Goal: Feedback & Contribution: Submit feedback/report problem

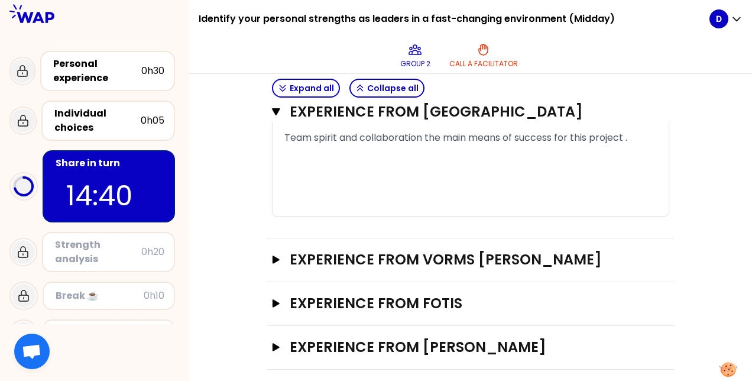
scroll to position [1089, 0]
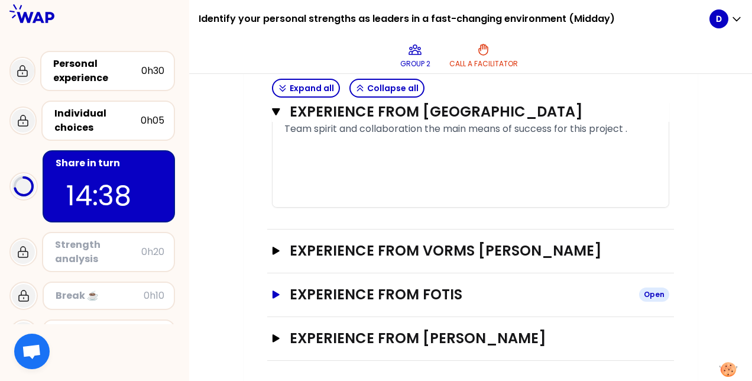
click at [275, 290] on icon "button" at bounding box center [275, 294] width 7 height 8
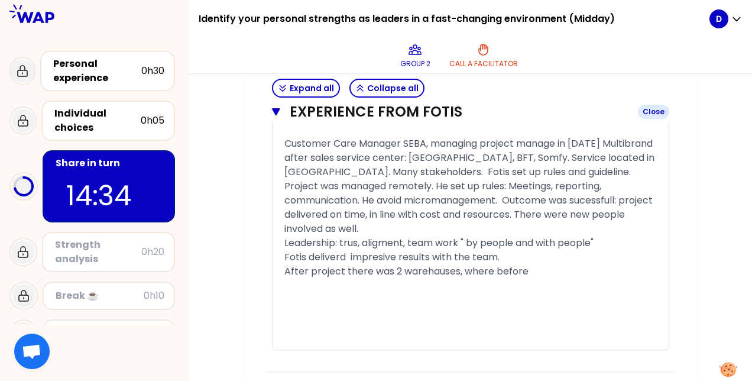
scroll to position [1915, 0]
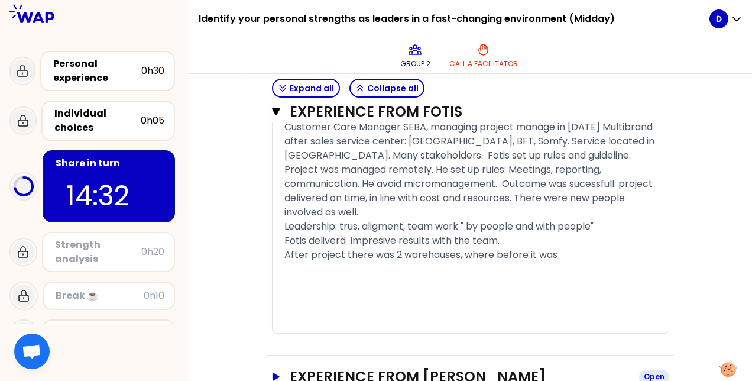
click at [274, 372] on icon "button" at bounding box center [275, 376] width 7 height 8
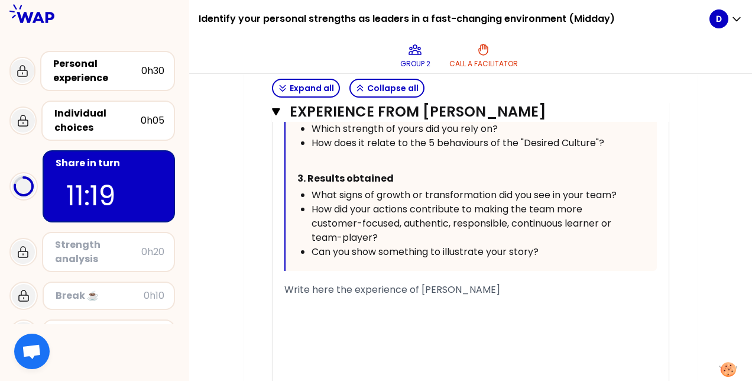
scroll to position [2624, 0]
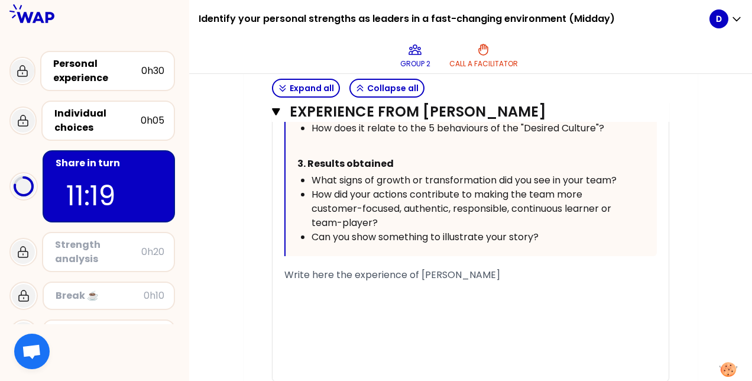
click at [316, 268] on span "Write here the experience of [PERSON_NAME]" at bounding box center [392, 275] width 216 height 14
click at [283, 231] on div "« This year, I planned a two-hour workshop to define my team's objectives but i…" at bounding box center [470, 54] width 396 height 654
click at [292, 268] on span "Write here the experience of [PERSON_NAME]" at bounding box center [392, 275] width 216 height 14
click at [285, 268] on span "Write here the experience of [PERSON_NAME]" at bounding box center [392, 275] width 216 height 14
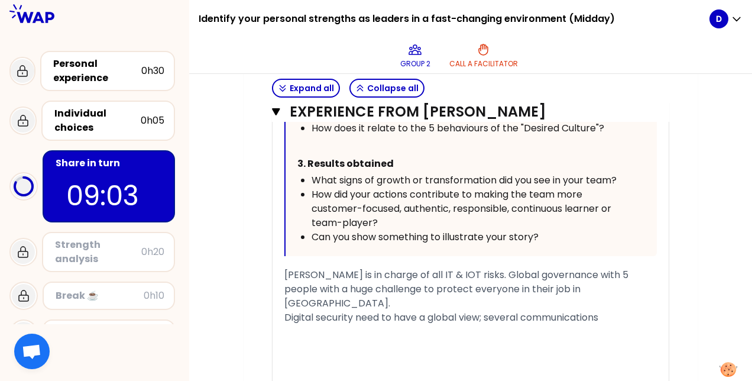
click at [603, 268] on span "[PERSON_NAME] is in charge of all IT & IOT risks. Global governance with 5 peop…" at bounding box center [457, 296] width 346 height 56
click at [613, 268] on div "[PERSON_NAME] is in charge of all IT & IOT risks. Global governance with 5 youn…" at bounding box center [470, 296] width 372 height 57
click at [609, 268] on div "[PERSON_NAME] is in charge of all IT & IOT risks. Global governance with 5 youn…" at bounding box center [470, 296] width 372 height 57
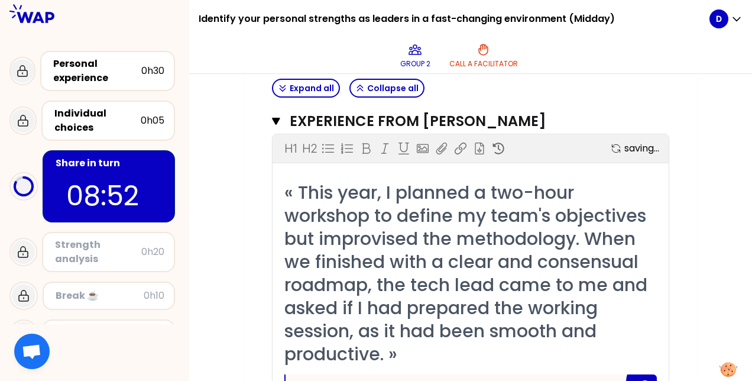
scroll to position [2686, 0]
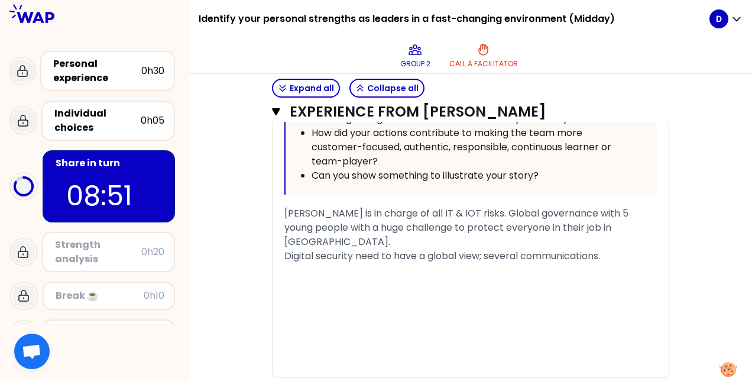
click at [624, 206] on div "[PERSON_NAME] is in charge of all IT & IOT risks. Global governance with 5 youn…" at bounding box center [470, 234] width 372 height 57
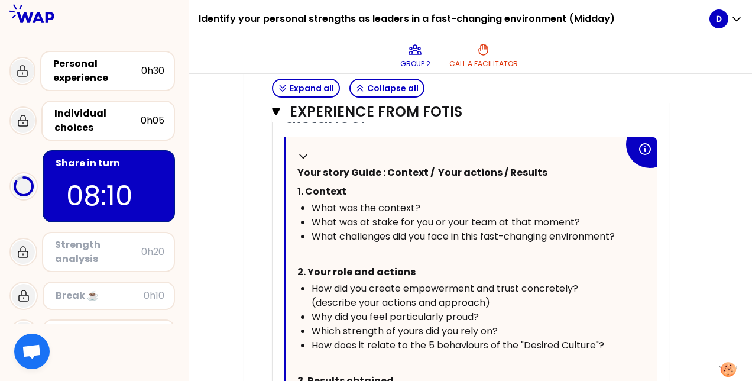
scroll to position [1581, 0]
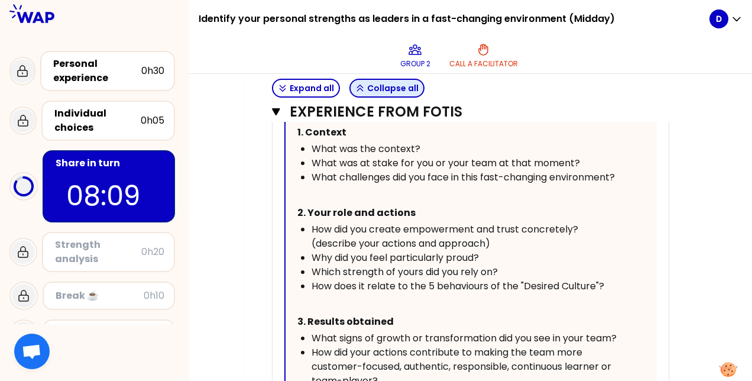
click at [404, 90] on button "Collapse all" at bounding box center [386, 88] width 75 height 19
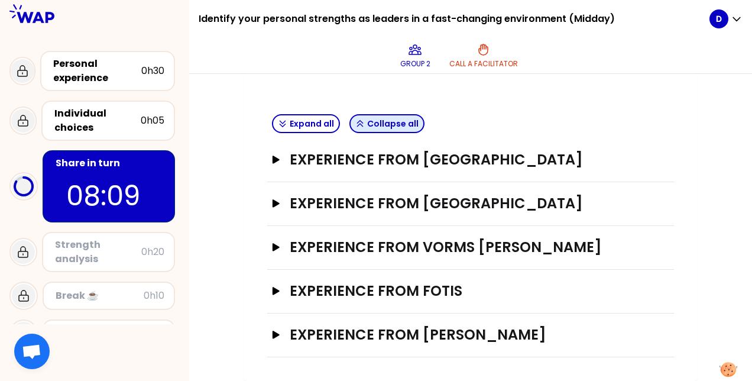
scroll to position [247, 0]
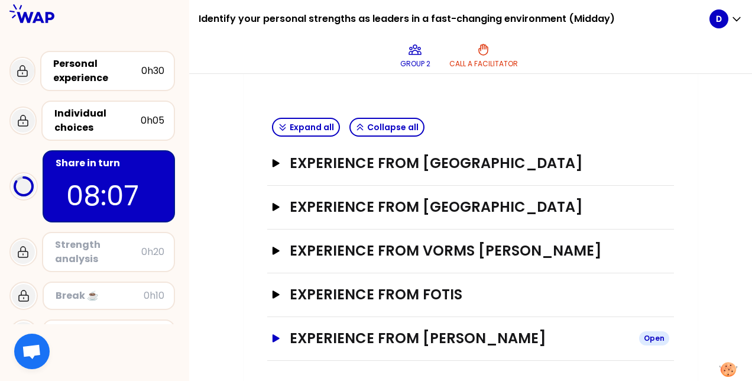
click at [274, 334] on icon "button" at bounding box center [275, 338] width 7 height 8
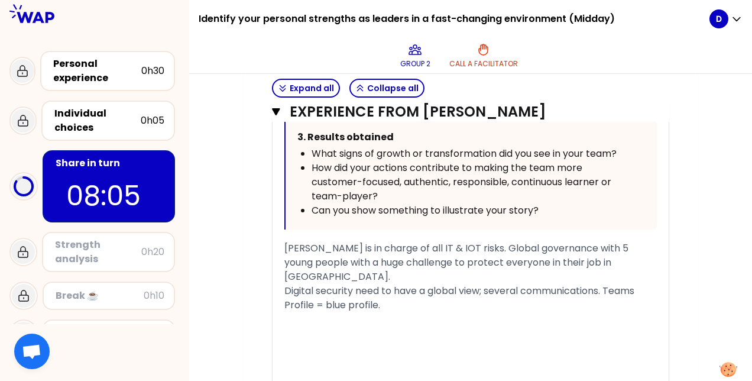
scroll to position [1015, 0]
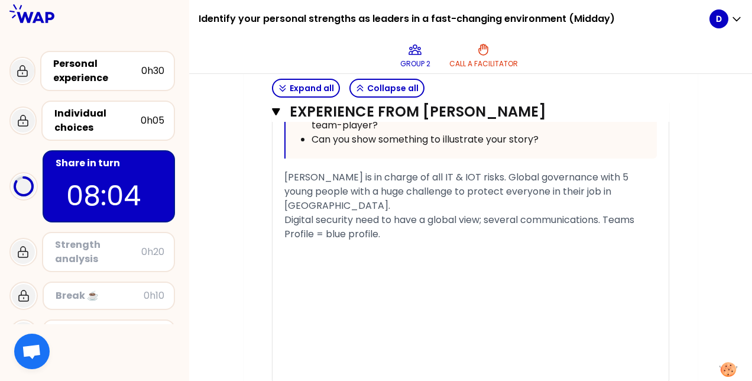
click at [415, 211] on div "[PERSON_NAME] is in charge of all IT & IOT risks. Global governance with 5 youn…" at bounding box center [470, 205] width 372 height 71
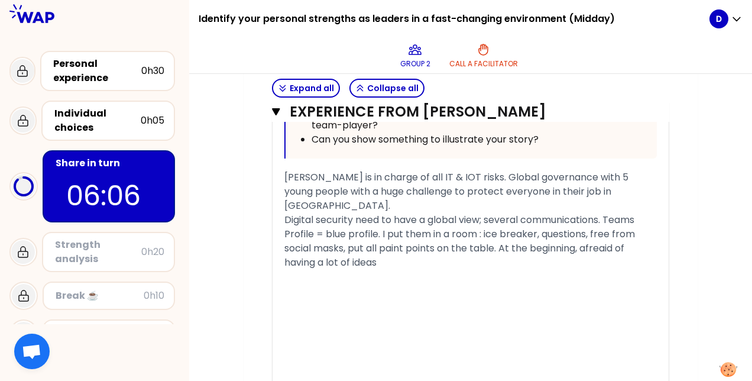
click at [602, 229] on span "[PERSON_NAME] is in charge of all IT & IOT risks. Global governance with 5 youn…" at bounding box center [460, 219] width 353 height 99
click at [400, 246] on div "[PERSON_NAME] is in charge of all IT & IOT risks. Global governance with 5 youn…" at bounding box center [470, 219] width 372 height 99
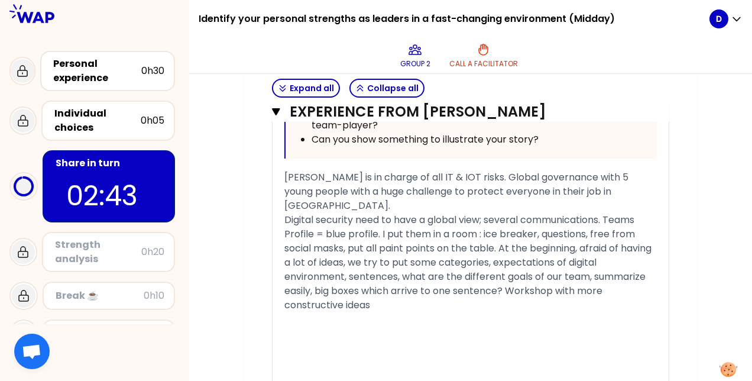
click at [503, 273] on span "[PERSON_NAME] is in charge of all IT & IOT risks. Global governance with 5 youn…" at bounding box center [468, 240] width 369 height 141
click at [507, 271] on span "[PERSON_NAME] is in charge of all IT & IOT risks. Global governance with 5 youn…" at bounding box center [468, 240] width 369 height 141
click at [622, 274] on div "[PERSON_NAME] is in charge of all IT & IOT risks. Global governance with 5 youn…" at bounding box center [470, 241] width 372 height 142
click at [508, 270] on span "[PERSON_NAME] is in charge of all IT & IOT risks. Global governance with 5 youn…" at bounding box center [468, 240] width 369 height 141
click at [495, 298] on div "Workshop with more constructive ideas" at bounding box center [470, 305] width 372 height 14
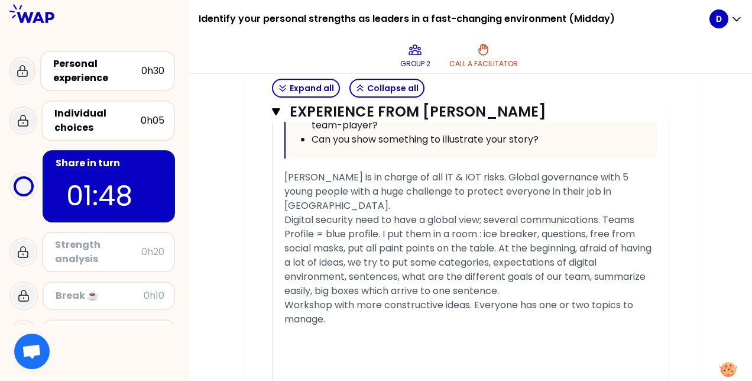
click at [379, 201] on span "[PERSON_NAME] is in charge of all IT & IOT risks. Global governance with 5 youn…" at bounding box center [468, 233] width 369 height 127
click at [382, 211] on span "[PERSON_NAME] is in charge of all IT & IOT risks. Global governance with 5 youn…" at bounding box center [468, 233] width 369 height 127
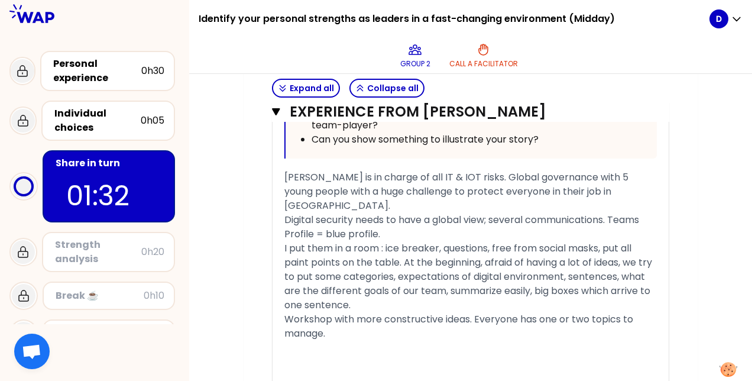
click at [362, 321] on div "Workshop with more constructive ideas. Everyone has one or two topics to manage." at bounding box center [470, 326] width 372 height 28
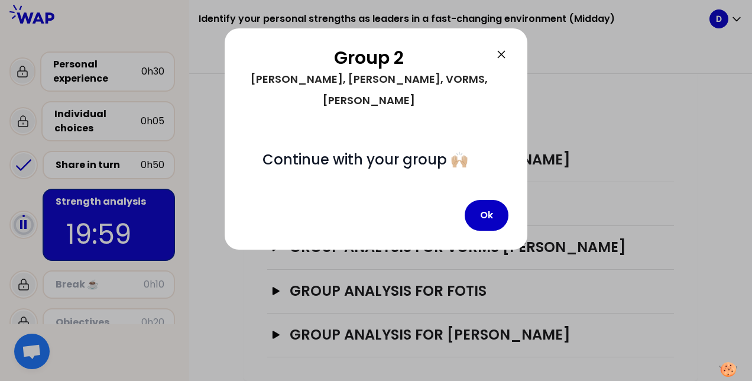
scroll to position [457, 0]
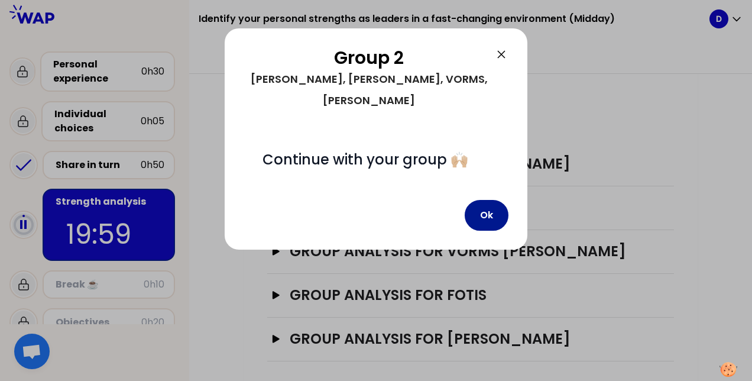
click at [494, 200] on button "Ok" at bounding box center [487, 215] width 44 height 31
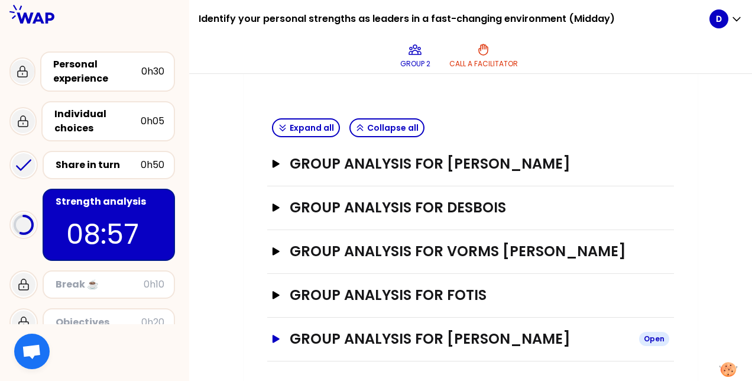
click at [277, 335] on icon "button" at bounding box center [275, 339] width 7 height 8
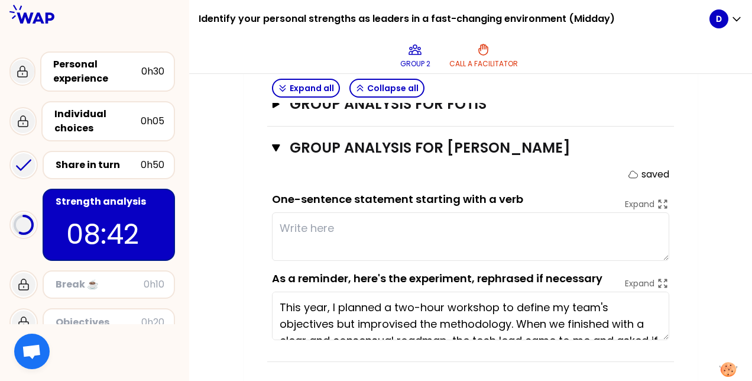
scroll to position [0, 0]
click at [303, 222] on textarea at bounding box center [470, 236] width 397 height 48
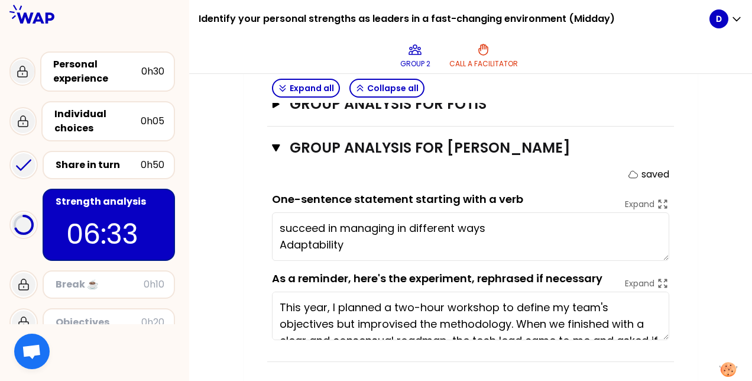
click at [280, 236] on textarea "succeed in managing in different ways Adaptability" at bounding box center [470, 236] width 397 height 48
click at [498, 225] on textarea "succeed in managing in different ways Have a goof adaptability" at bounding box center [470, 236] width 397 height 48
click at [344, 236] on textarea "succeed in managing in different ways with blue people Have a goof adaptability" at bounding box center [470, 236] width 397 height 48
click at [434, 239] on textarea "succeed in managing in different ways with blue people Have a good adaptability" at bounding box center [470, 236] width 397 height 48
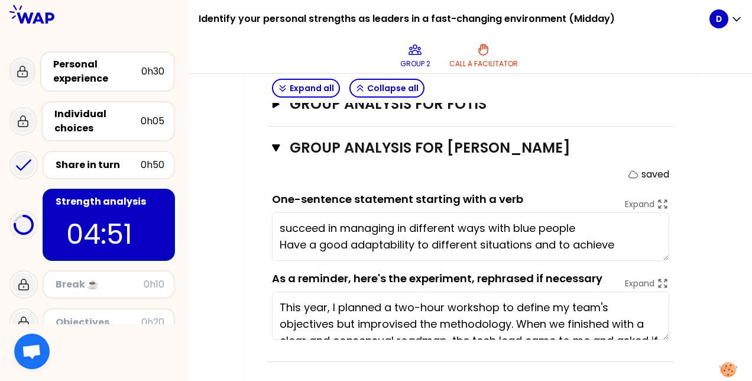
click at [418, 239] on textarea "succeed in managing in different ways with blue people Have a good adaptability…" at bounding box center [470, 236] width 397 height 48
drag, startPoint x: 567, startPoint y: 221, endPoint x: 279, endPoint y: 220, distance: 288.4
click at [275, 220] on textarea "succeed in managing in different ways with blue people Have a good adaptability…" at bounding box center [470, 236] width 397 height 48
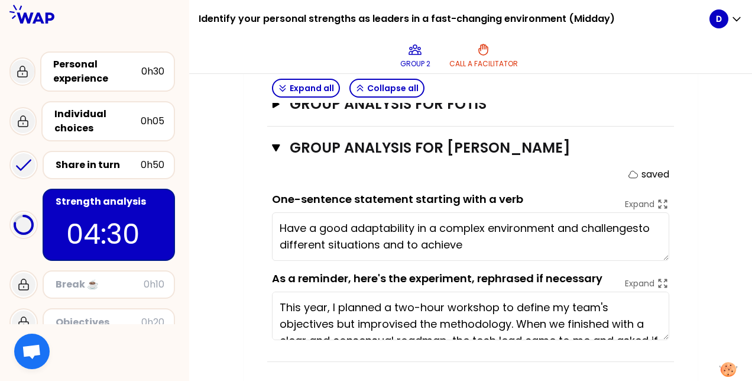
click at [280, 236] on textarea "Have a good adaptability in a complex environment and challengesto different si…" at bounding box center [470, 236] width 397 height 48
click at [623, 221] on textarea "Have a good adaptability in a complex environment and challengesto different si…" at bounding box center [470, 236] width 397 height 48
click at [637, 222] on textarea "Have a good adaptability in a complex environment and challengesto different si…" at bounding box center [470, 236] width 397 height 48
click at [644, 222] on textarea "Have a good adaptability in a complex environment and challengesto different si…" at bounding box center [470, 236] width 397 height 48
drag, startPoint x: 645, startPoint y: 224, endPoint x: 649, endPoint y: 234, distance: 10.7
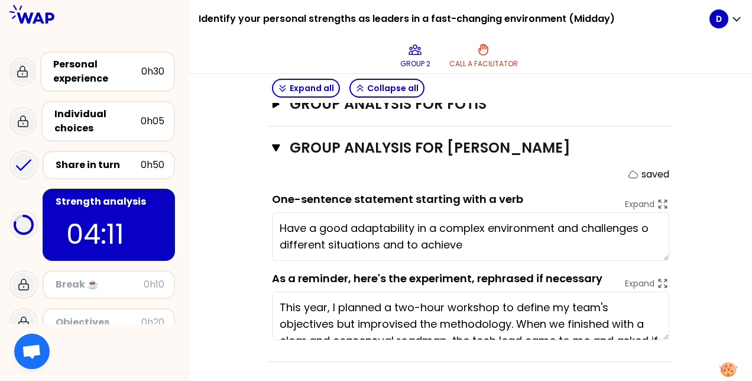
click at [649, 234] on textarea "Have a good adaptability in a complex environment and challenges o different si…" at bounding box center [470, 236] width 397 height 48
click at [415, 223] on textarea "Have a good adaptability in a complex environment and challenges" at bounding box center [470, 236] width 397 height 48
click at [455, 220] on textarea "Have a good adaptability and leeadership in a complex environment and challenges" at bounding box center [470, 236] width 397 height 48
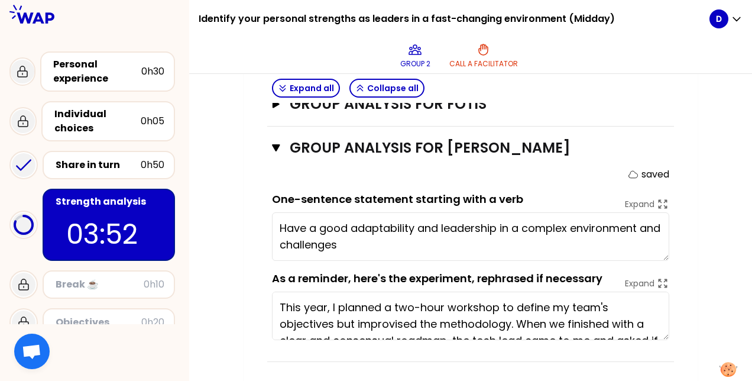
click at [397, 239] on textarea "Have a good adaptability and leadership in a complex environment and challenges" at bounding box center [470, 236] width 397 height 48
click at [574, 222] on textarea "Have a good adaptability and leadership in a complex environment and challenges" at bounding box center [470, 236] width 397 height 48
click at [443, 244] on textarea "Have a good adaptability and leadership in a complex and challenging environmen…" at bounding box center [470, 236] width 397 height 48
type textarea "Have a good adaptability and leadership in a complex and challenging environment"
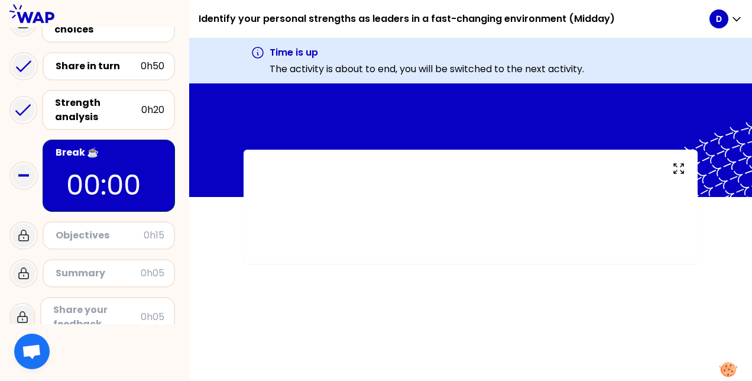
scroll to position [116, 0]
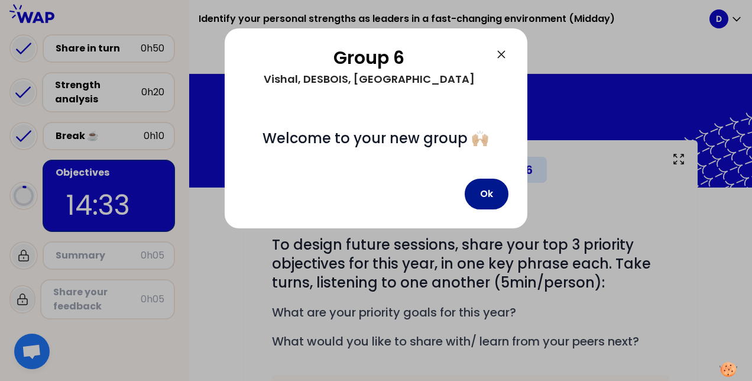
click at [487, 188] on button "Ok" at bounding box center [487, 193] width 44 height 31
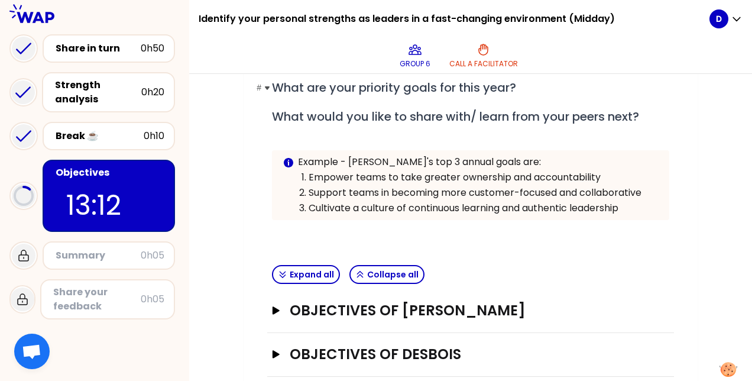
scroll to position [284, 0]
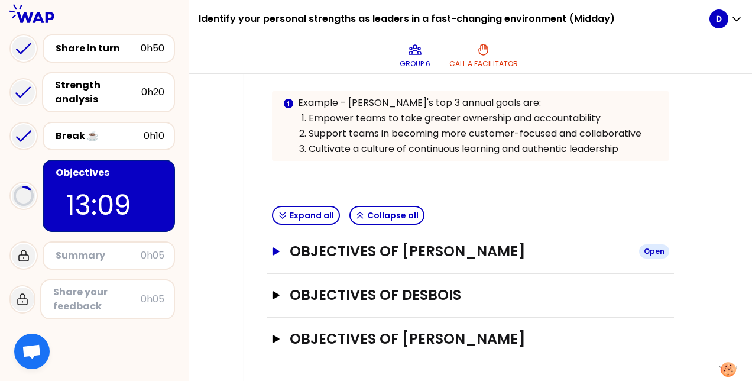
click at [274, 249] on icon "button" at bounding box center [275, 251] width 7 height 8
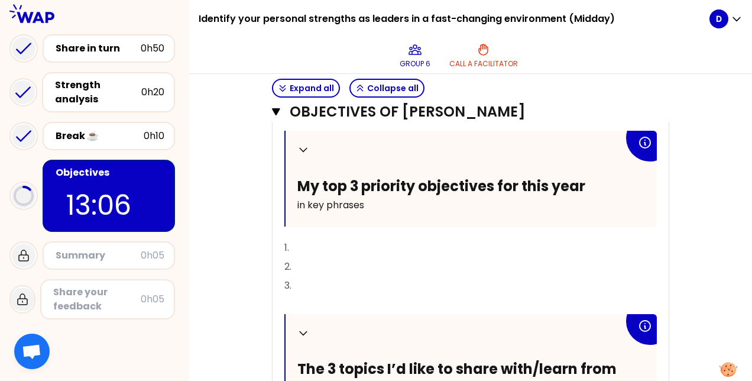
scroll to position [461, 0]
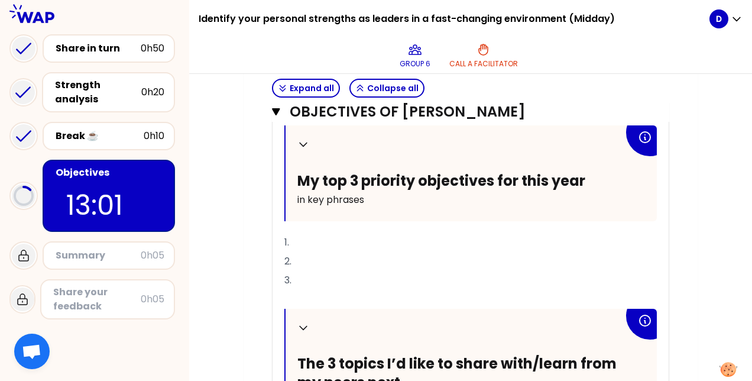
click at [313, 238] on p "1." at bounding box center [470, 242] width 372 height 19
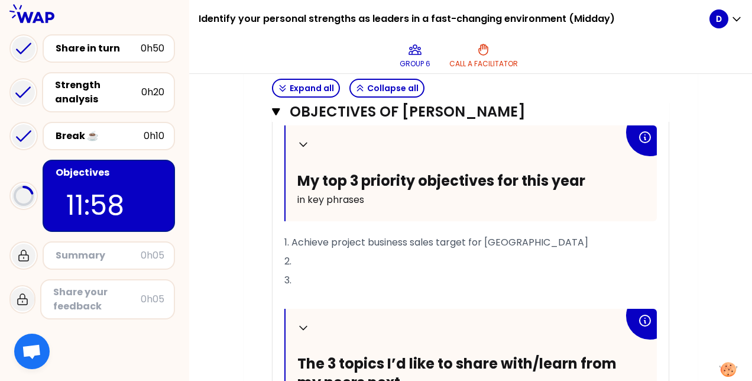
click at [310, 258] on p "2." at bounding box center [470, 261] width 372 height 19
click at [370, 262] on span "2. Accelerate grouwth initiatives" at bounding box center [358, 261] width 149 height 14
click at [453, 259] on p "2. Accelerate growth initiatives" at bounding box center [470, 261] width 372 height 19
click at [442, 257] on span "2. Accelerate growth initiatives in business units" at bounding box center [394, 261] width 220 height 14
click at [305, 275] on p "3." at bounding box center [470, 280] width 372 height 19
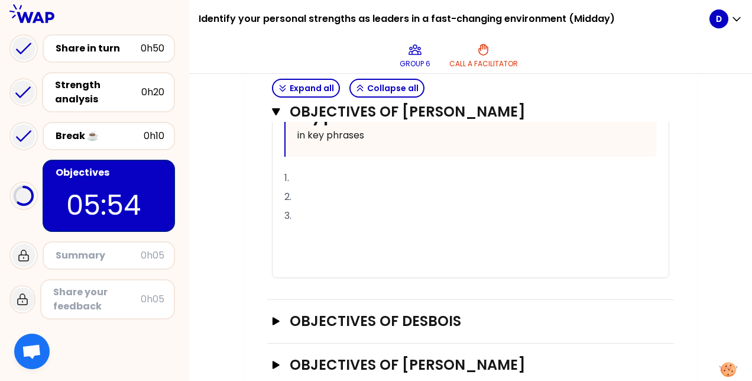
scroll to position [752, 0]
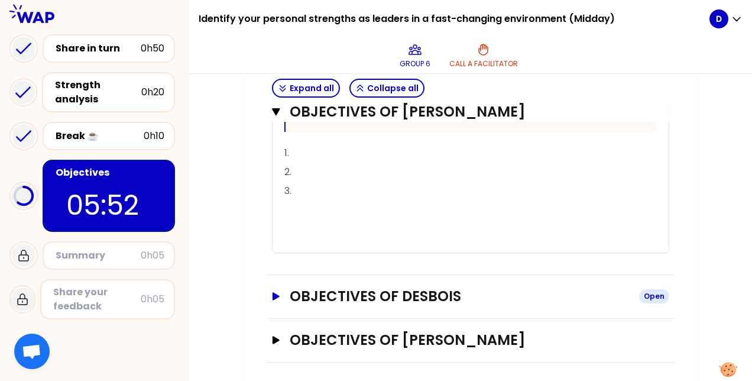
click at [273, 292] on icon "button" at bounding box center [275, 296] width 7 height 8
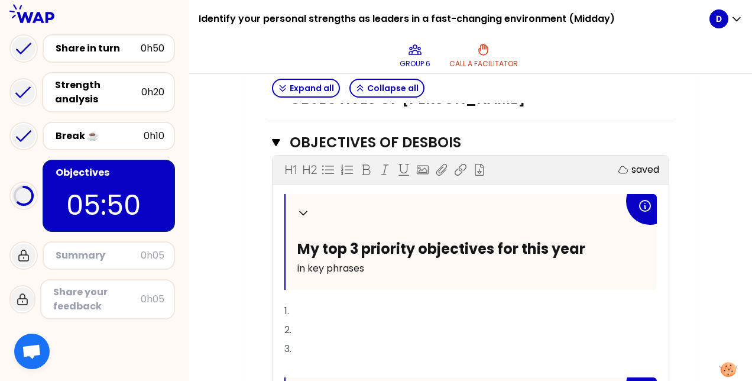
scroll to position [929, 0]
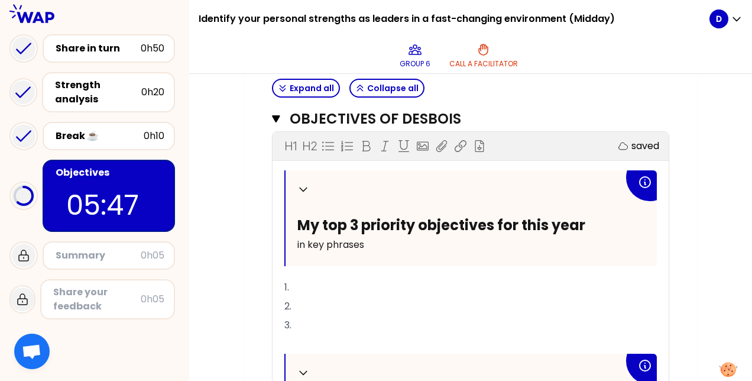
click at [302, 281] on p "1." at bounding box center [470, 287] width 372 height 19
drag, startPoint x: 420, startPoint y: 283, endPoint x: 274, endPoint y: 281, distance: 145.4
click at [274, 281] on div "Collapse My top 3 priority objectives for this year in key phrases 1. Succeed i…" at bounding box center [470, 379] width 396 height 418
click at [327, 280] on p "1." at bounding box center [470, 287] width 372 height 19
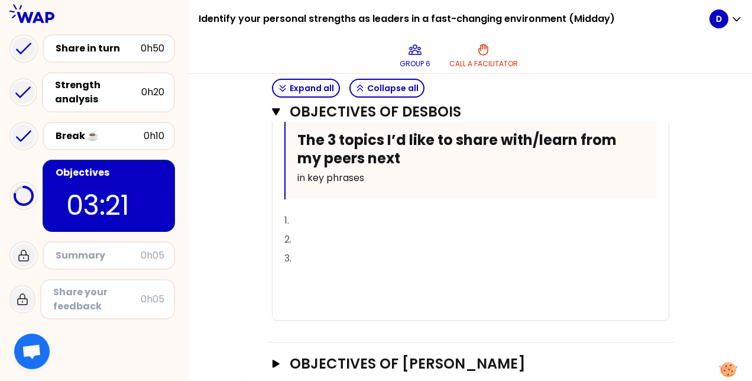
scroll to position [1220, 0]
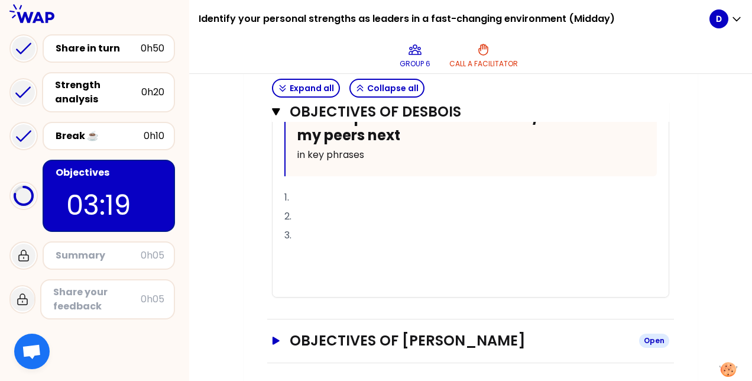
click at [274, 336] on icon "button" at bounding box center [275, 340] width 7 height 8
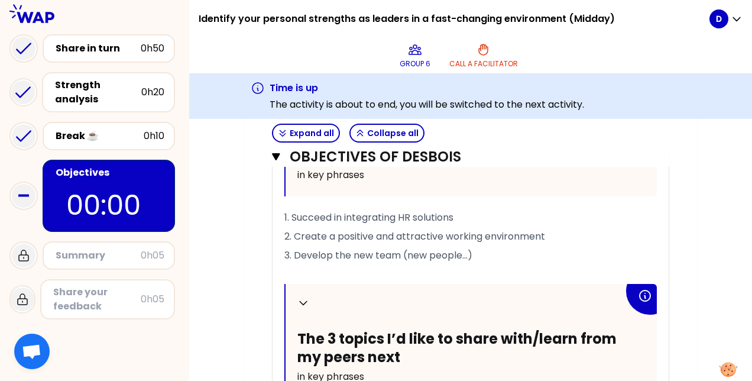
scroll to position [1102, 0]
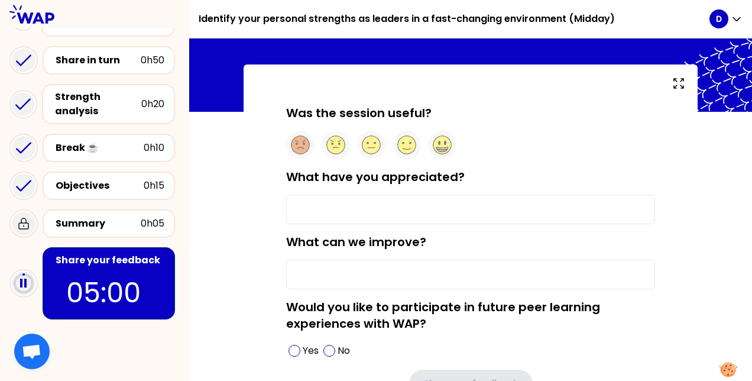
scroll to position [59, 0]
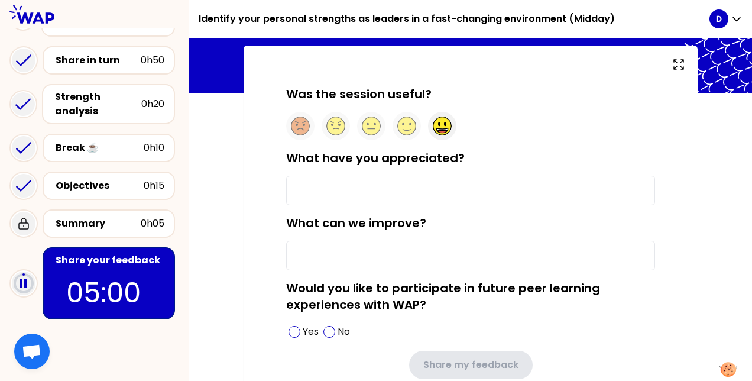
click at [444, 124] on ellipse at bounding box center [445, 124] width 2 height 4
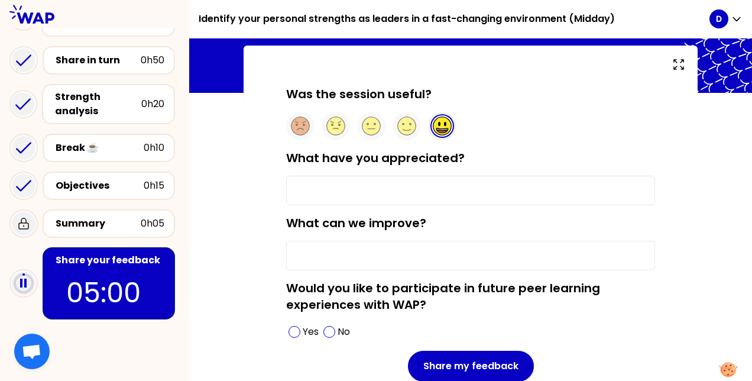
click at [313, 184] on input "What have you appreciated?" at bounding box center [470, 191] width 369 height 30
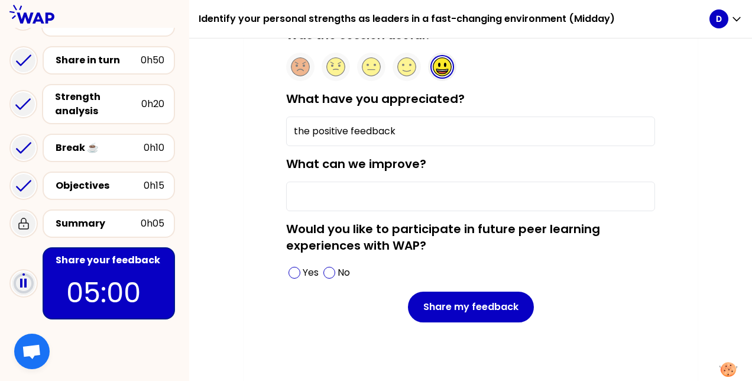
type input "the positive feedback"
click at [332, 191] on input "What can we improve?" at bounding box center [470, 196] width 369 height 30
type input "n"
click at [297, 272] on span at bounding box center [294, 273] width 12 height 12
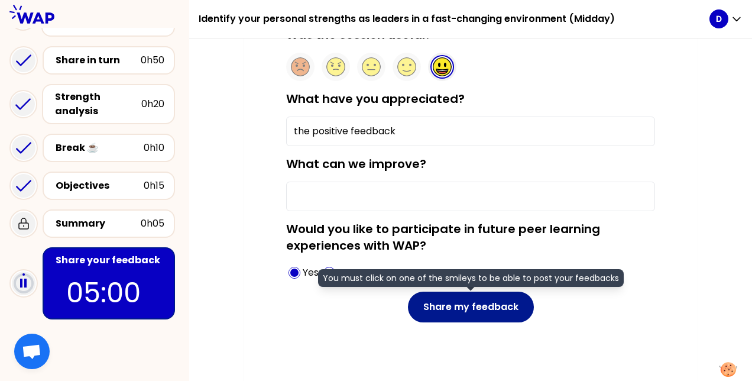
click at [482, 305] on button "Share my feedback" at bounding box center [471, 306] width 126 height 31
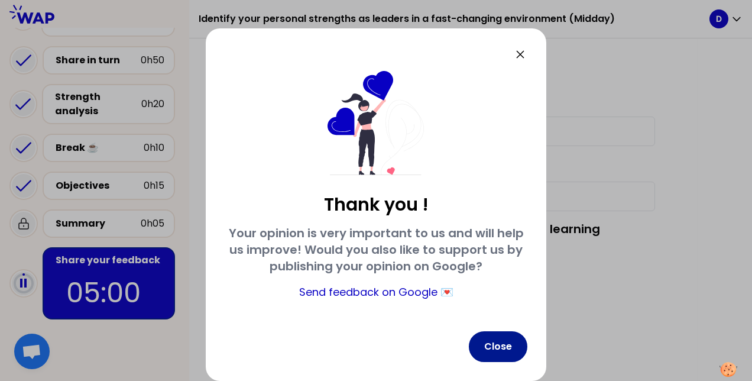
click at [507, 349] on button "Close" at bounding box center [498, 346] width 59 height 31
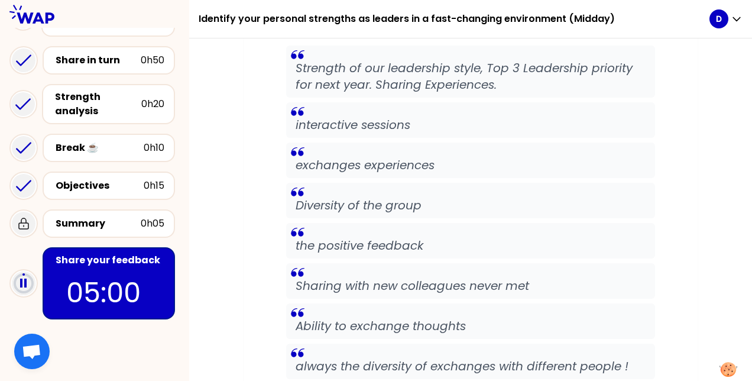
scroll to position [355, 0]
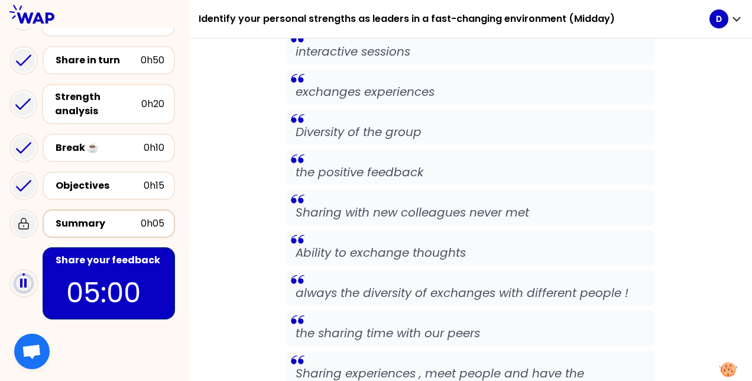
click at [120, 221] on div "Summary" at bounding box center [98, 223] width 85 height 14
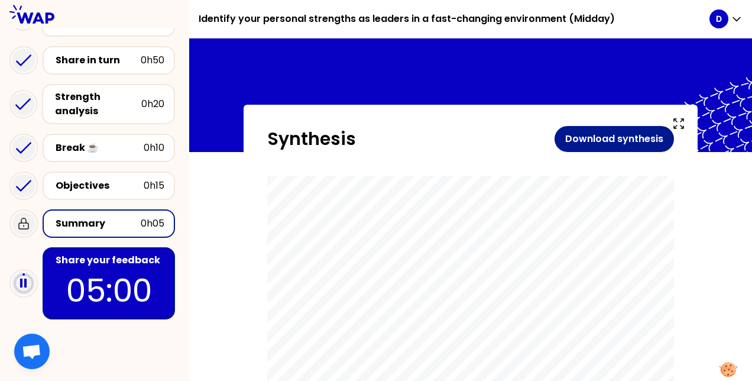
click at [626, 138] on button "Download synthesis" at bounding box center [613, 139] width 119 height 26
